Goal: Find specific page/section: Find specific page/section

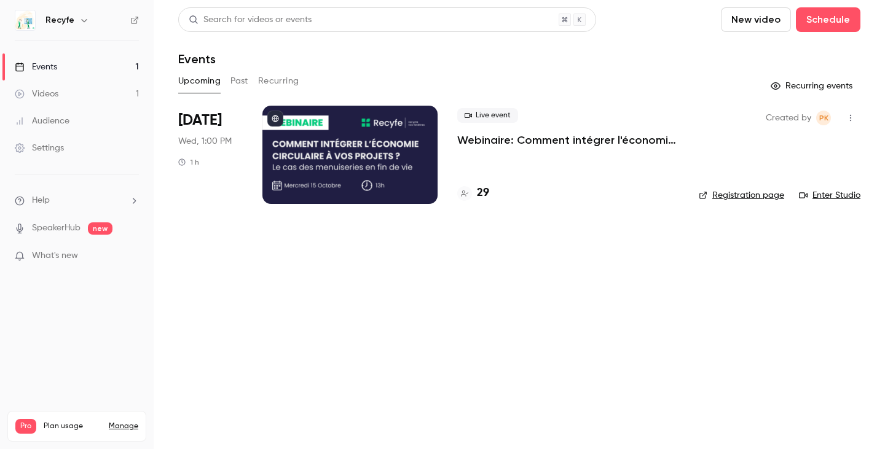
click at [480, 198] on h4 "29" at bounding box center [483, 193] width 12 height 17
